Goal: Check status: Check status

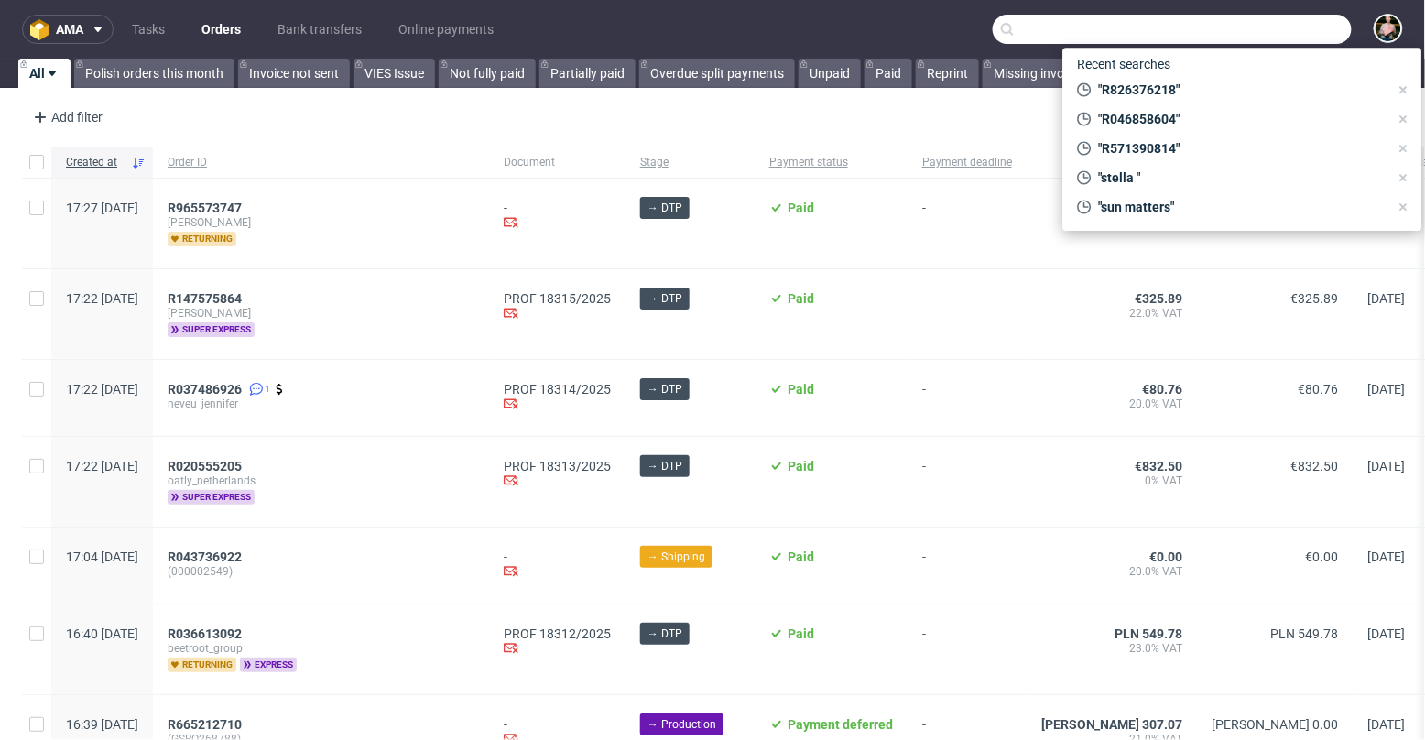
click at [1242, 27] on input "text" at bounding box center [1171, 29] width 359 height 29
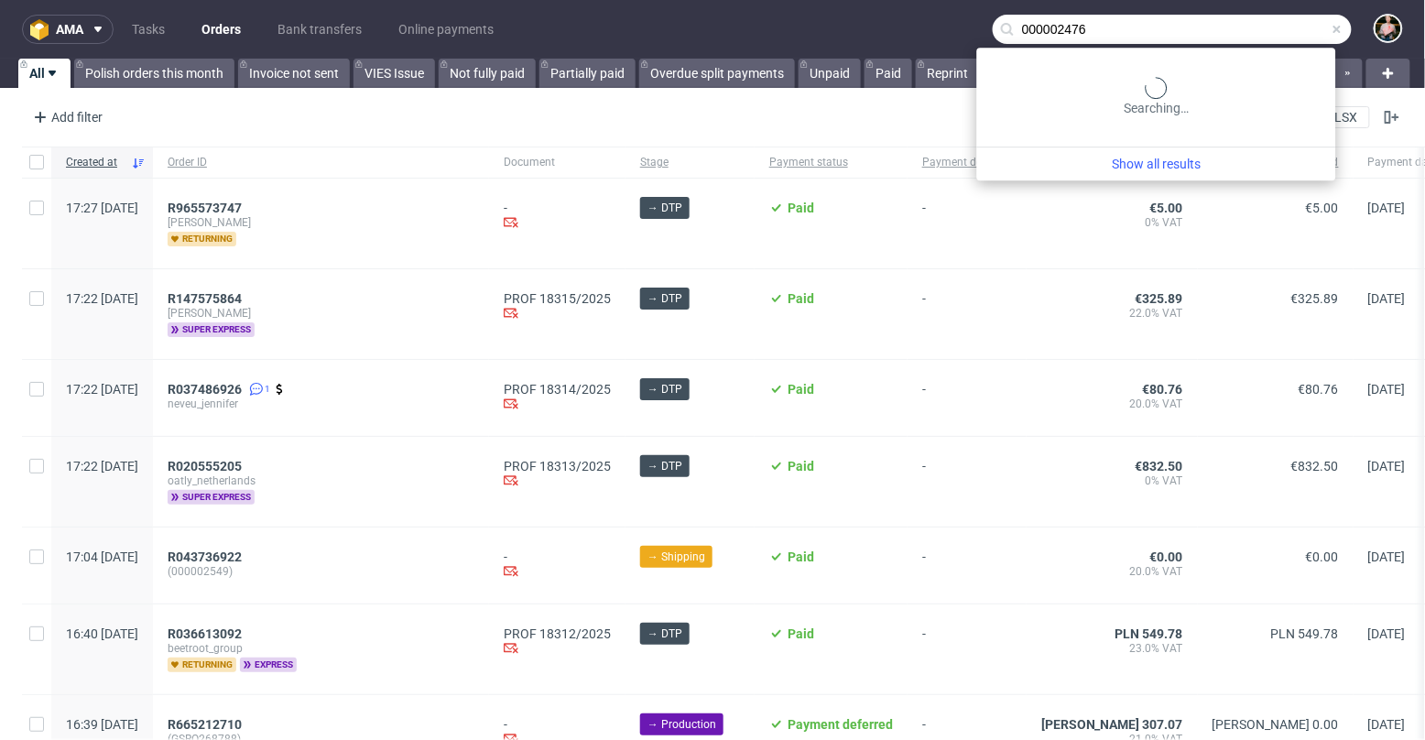
type input "000002476"
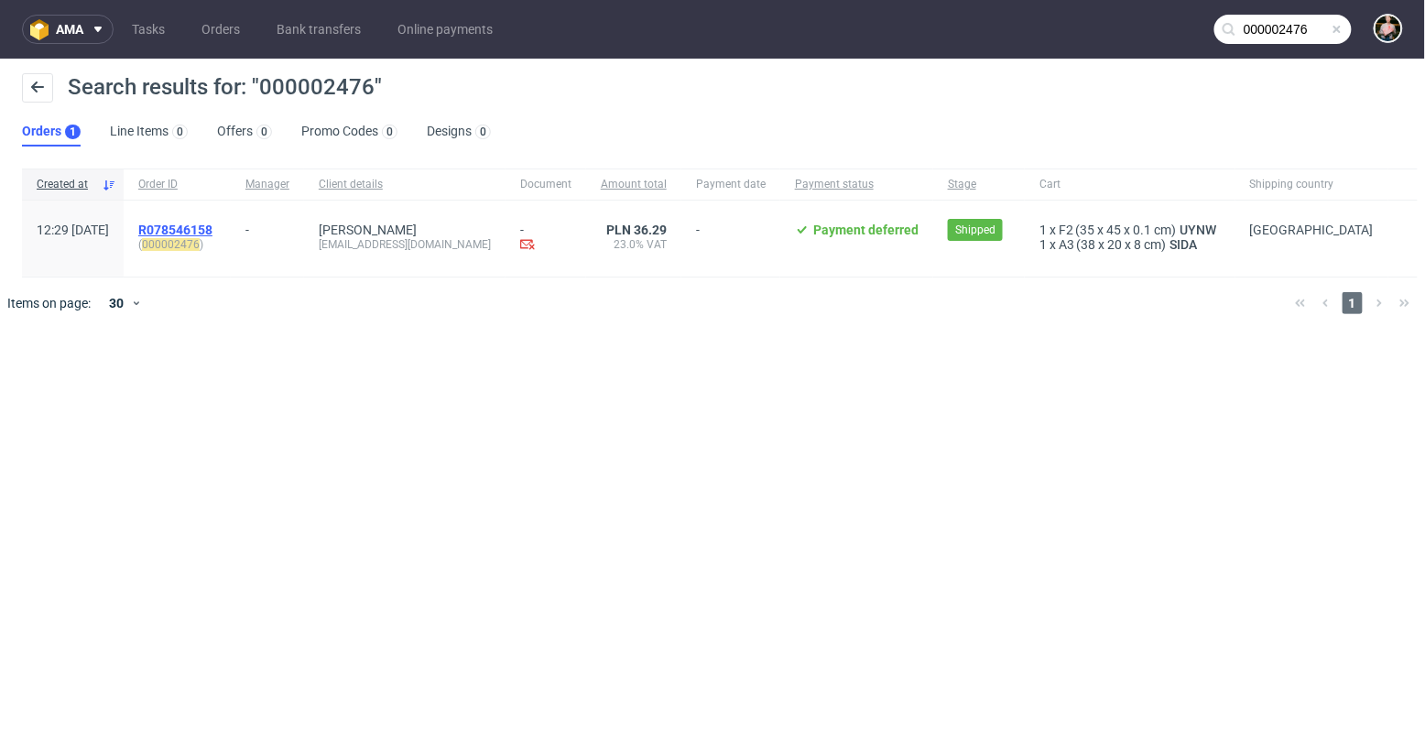
click at [212, 229] on span "R078546158" at bounding box center [175, 229] width 74 height 15
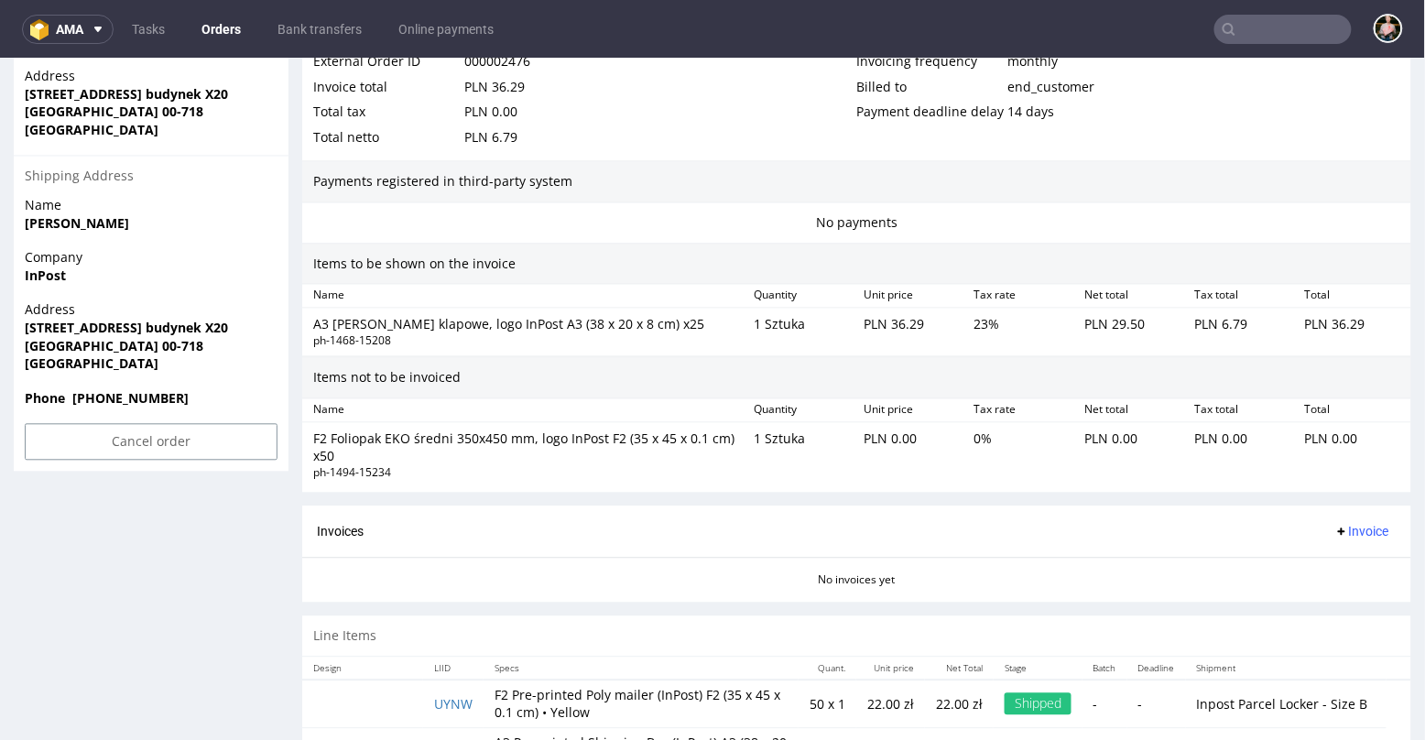
scroll to position [1153, 0]
